Goal: Task Accomplishment & Management: Use online tool/utility

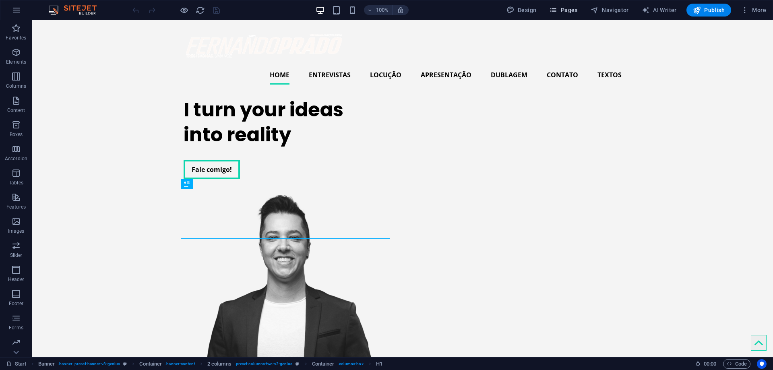
click at [576, 11] on span "Pages" at bounding box center [563, 10] width 28 height 8
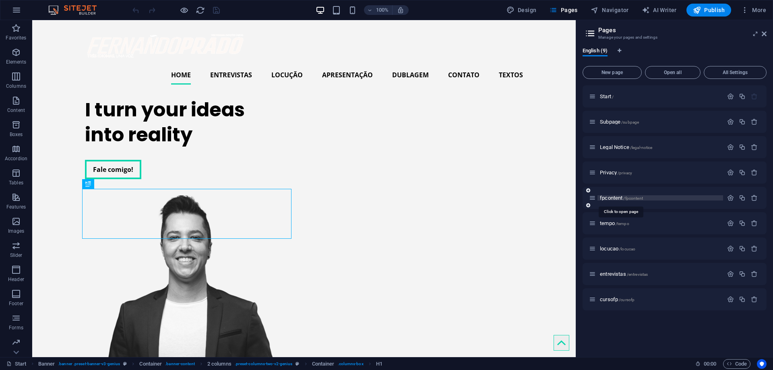
click at [608, 199] on span "fpcontent /fpcontent" at bounding box center [621, 198] width 43 height 6
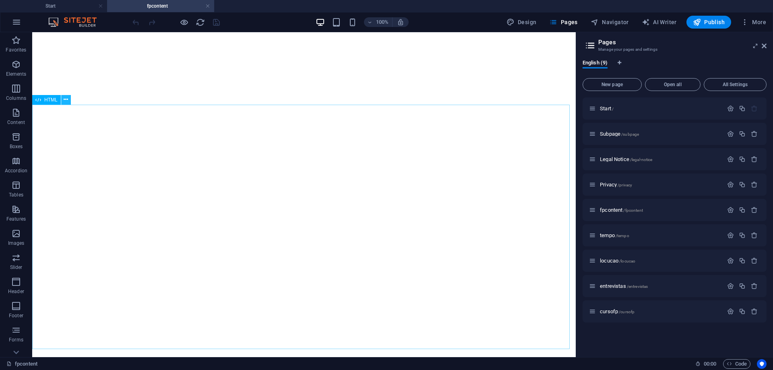
click at [66, 101] on icon at bounding box center [66, 99] width 4 height 8
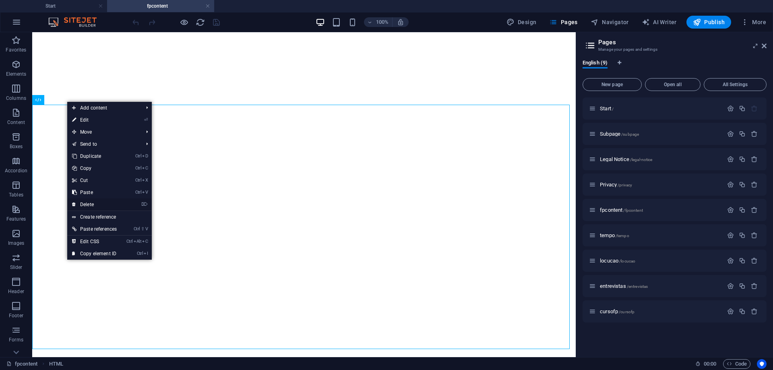
click at [99, 202] on link "⌦ Delete" at bounding box center [94, 205] width 54 height 12
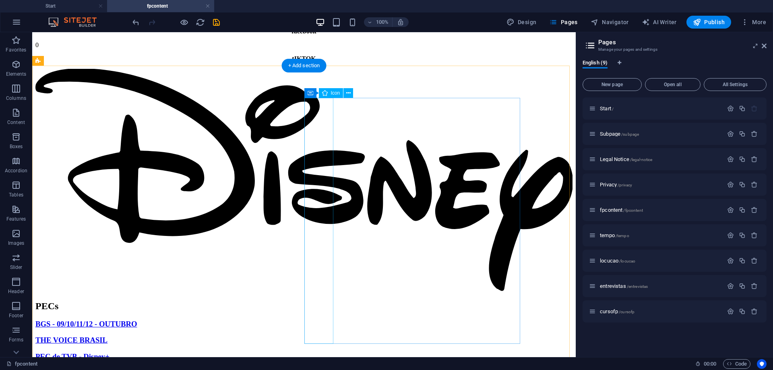
scroll to position [183, 0]
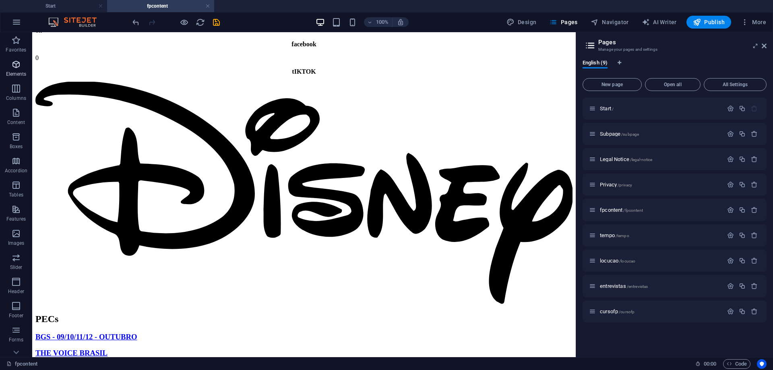
click at [15, 69] on span "Elements" at bounding box center [16, 69] width 32 height 19
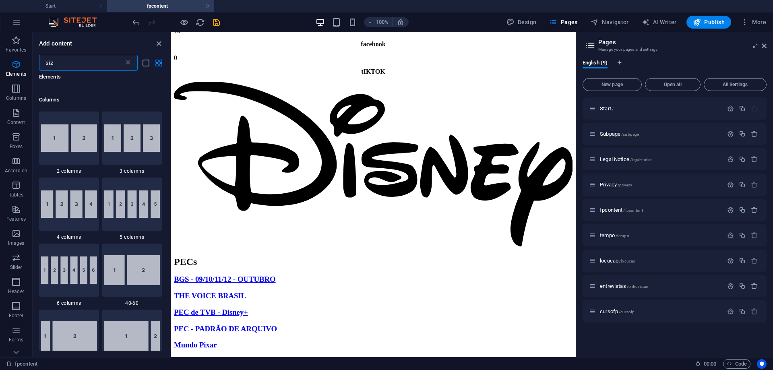
scroll to position [0, 0]
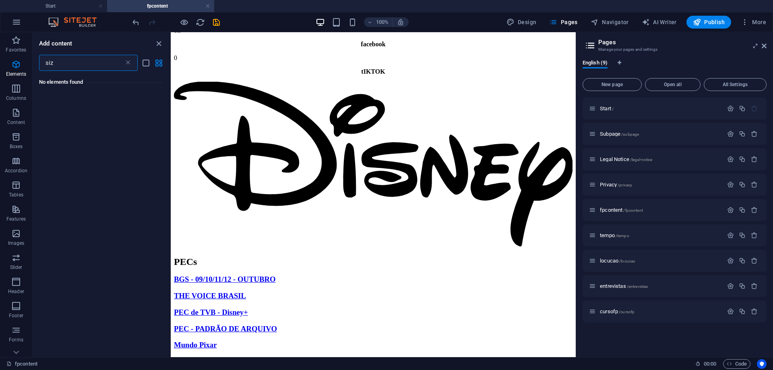
type input "size"
drag, startPoint x: 62, startPoint y: 58, endPoint x: 0, endPoint y: 70, distance: 63.2
click at [0, 70] on div "Favorites Elements Columns Content Boxes Accordion Tables Features Images Slide…" at bounding box center [85, 194] width 171 height 325
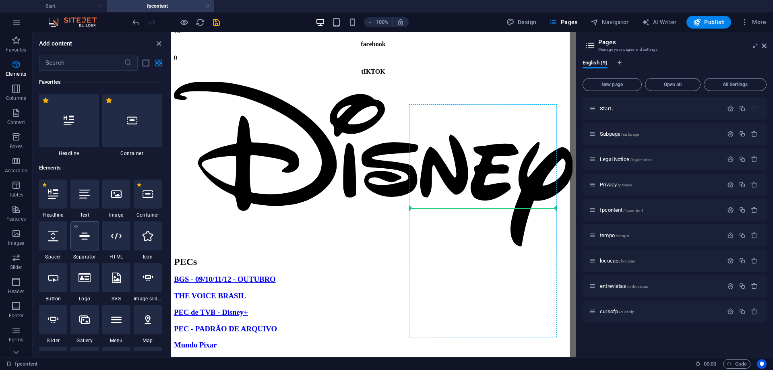
select select "%"
select select "px"
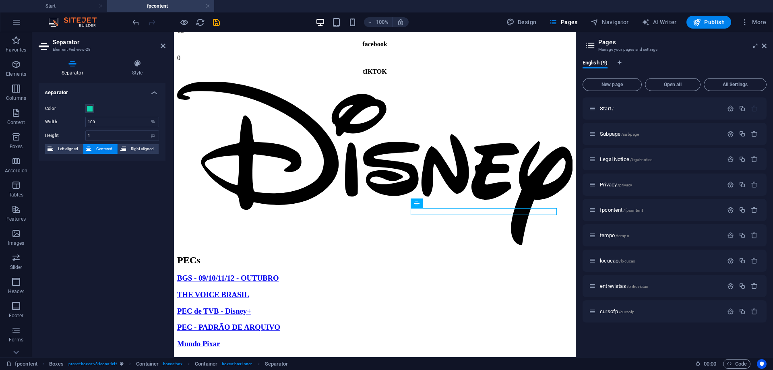
click at [108, 191] on div "separator Color Width 100 px rem % vh vw Height 1 px rem vh vw Left aligned Cen…" at bounding box center [102, 217] width 127 height 268
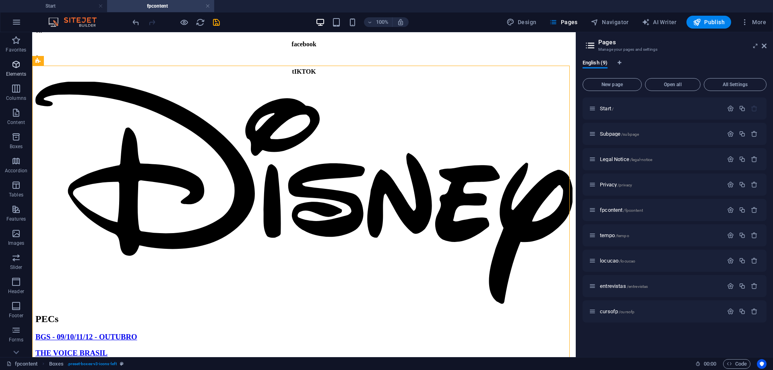
drag, startPoint x: 15, startPoint y: 67, endPoint x: 21, endPoint y: 69, distance: 5.6
click at [15, 67] on icon "button" at bounding box center [16, 65] width 10 height 10
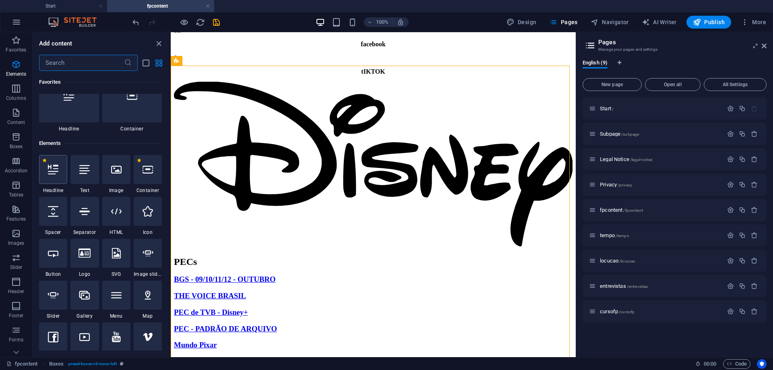
scroll to position [86, 0]
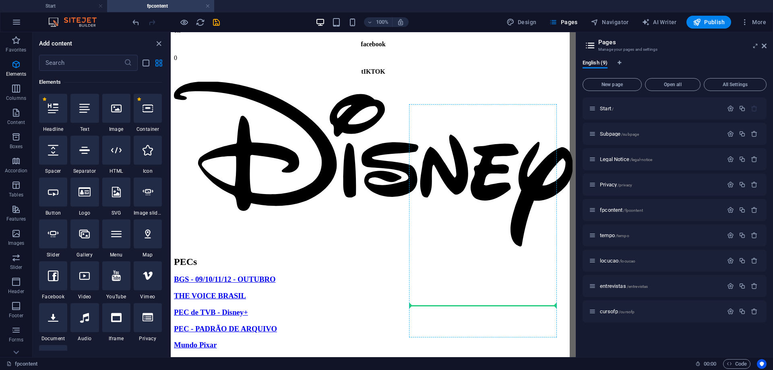
select select "%"
select select "px"
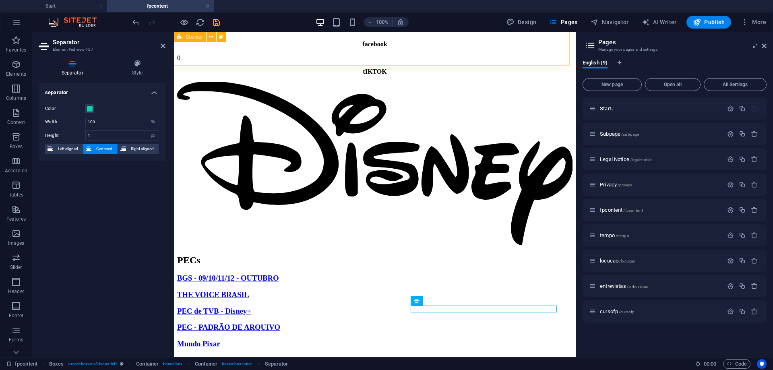
click at [450, 50] on div "0 YOUTUBE 0 INSTAGRAM 0 k facebook 0 tIKTOK" at bounding box center [375, 23] width 396 height 103
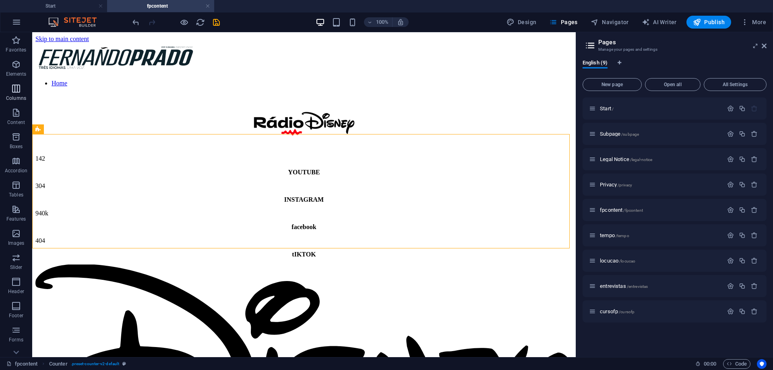
click at [18, 90] on icon "button" at bounding box center [16, 89] width 10 height 10
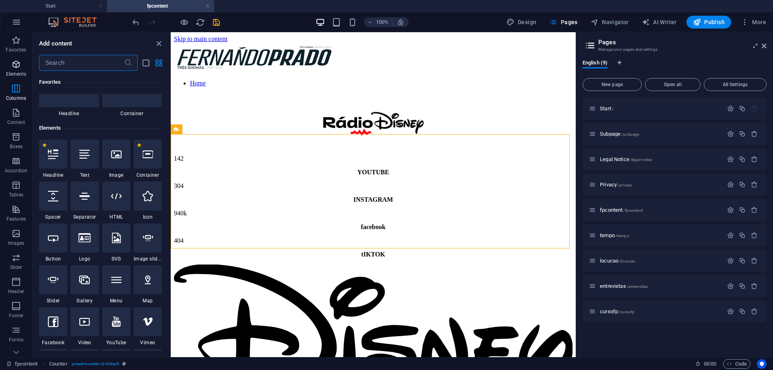
click at [12, 70] on span "Elements" at bounding box center [16, 69] width 32 height 19
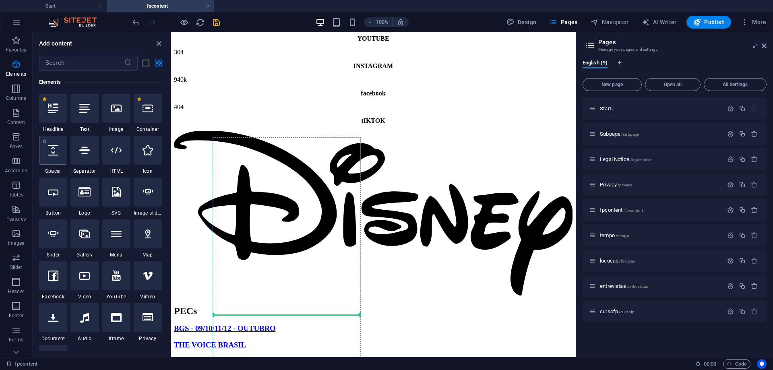
scroll to position [150, 0]
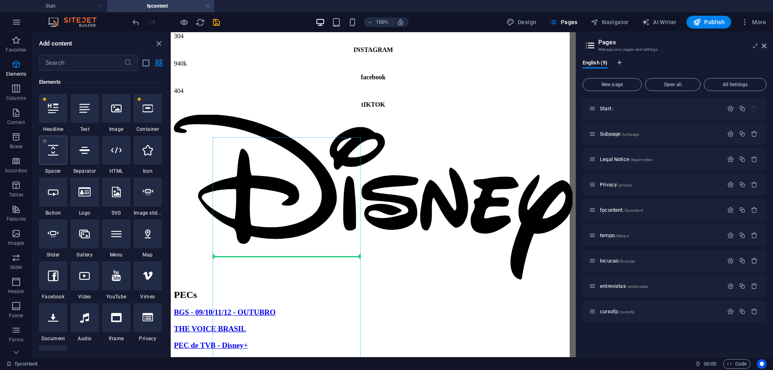
select select "px"
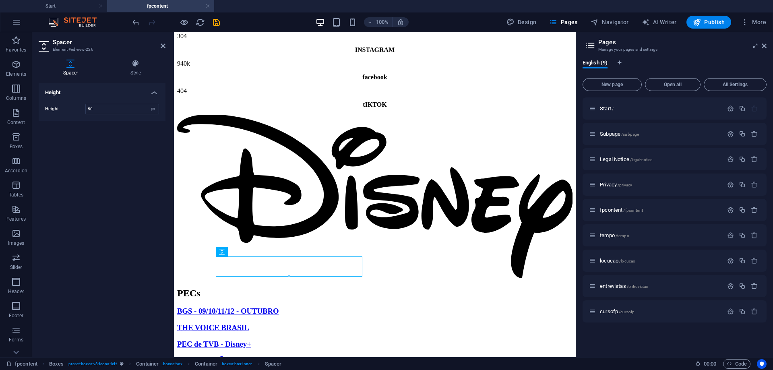
scroll to position [434, 0]
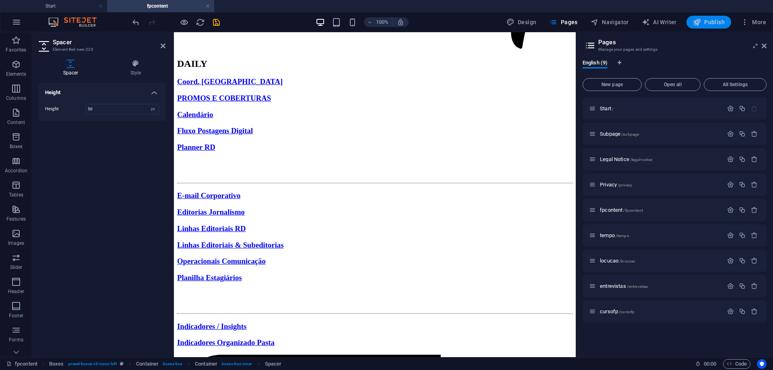
click at [714, 20] on span "Publish" at bounding box center [709, 22] width 32 height 8
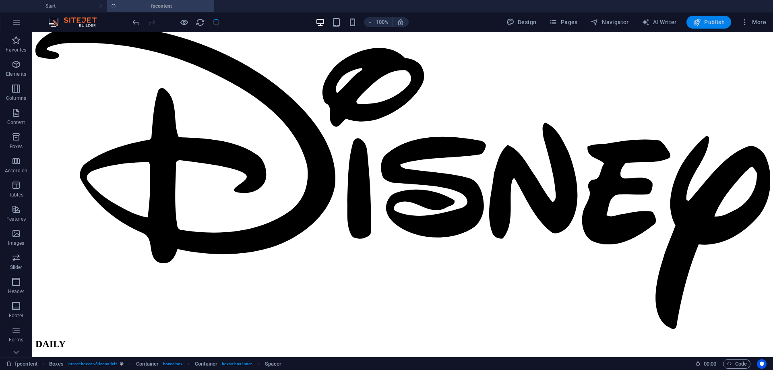
scroll to position [222, 0]
